Goal: Find contact information: Find contact information

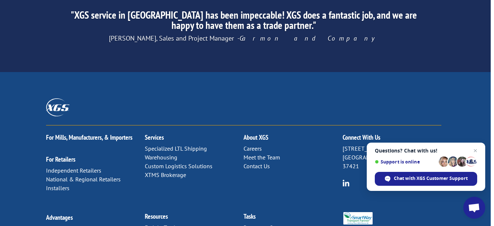
scroll to position [1218, 3]
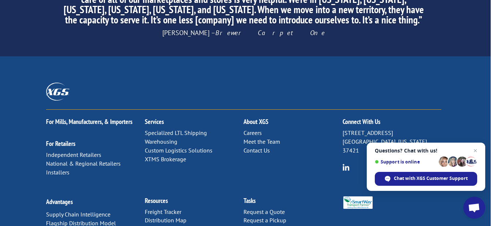
click at [261, 147] on link "Contact Us" at bounding box center [256, 150] width 26 height 7
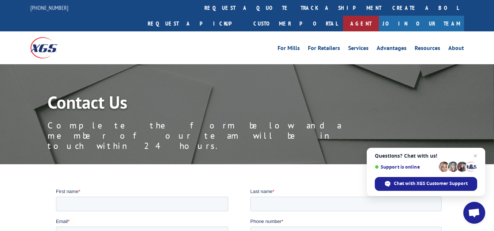
click at [379, 16] on link "Agent" at bounding box center [361, 24] width 36 height 16
